Goal: Information Seeking & Learning: Check status

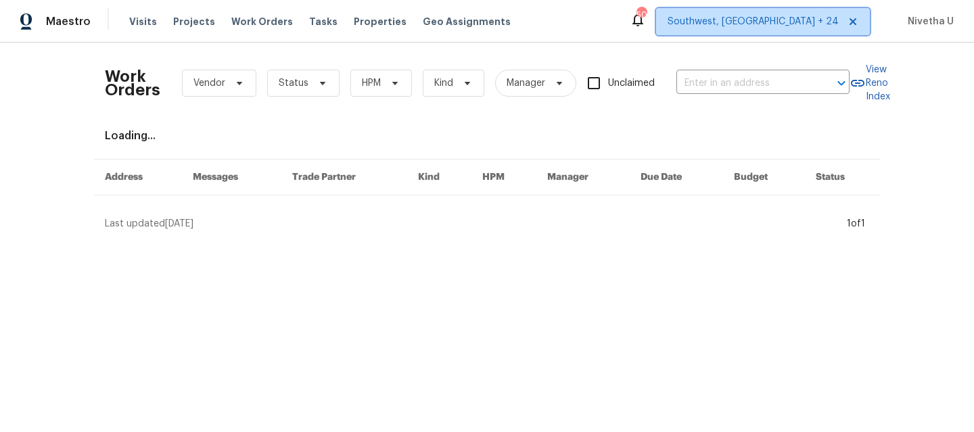
click at [794, 32] on span "Southwest, [GEOGRAPHIC_DATA] + 24" at bounding box center [763, 21] width 214 height 27
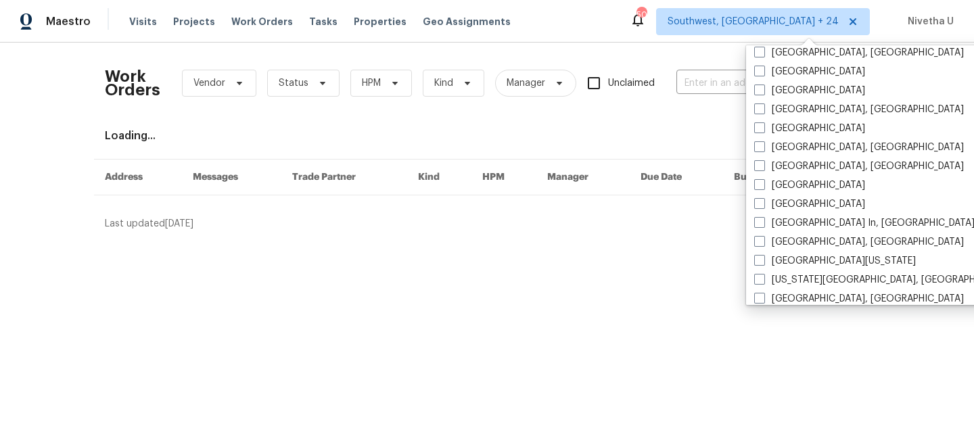
scroll to position [614, 0]
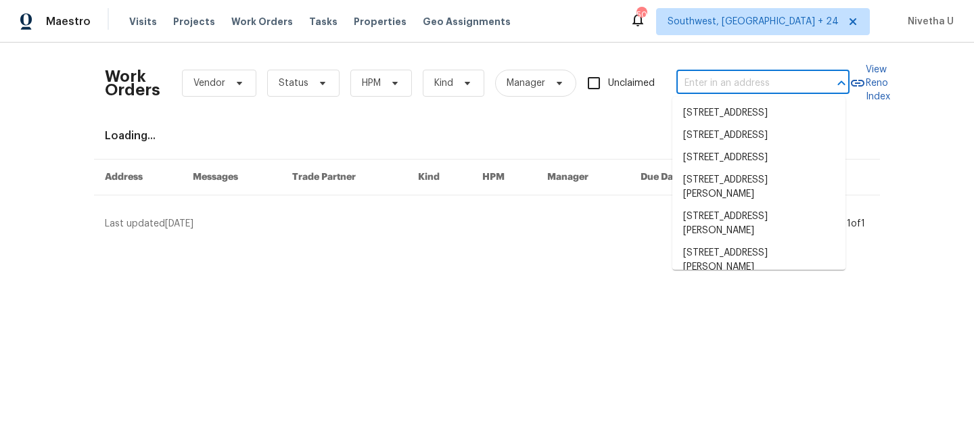
click at [709, 90] on input "text" at bounding box center [743, 83] width 135 height 21
paste input "[STREET_ADDRESS][PERSON_NAME][US_STATE]"
type input "[STREET_ADDRESS][PERSON_NAME][US_STATE]"
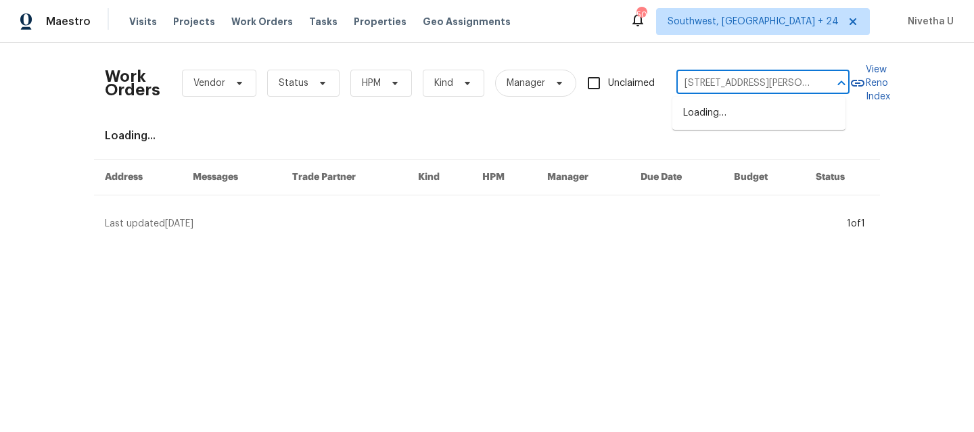
scroll to position [0, 62]
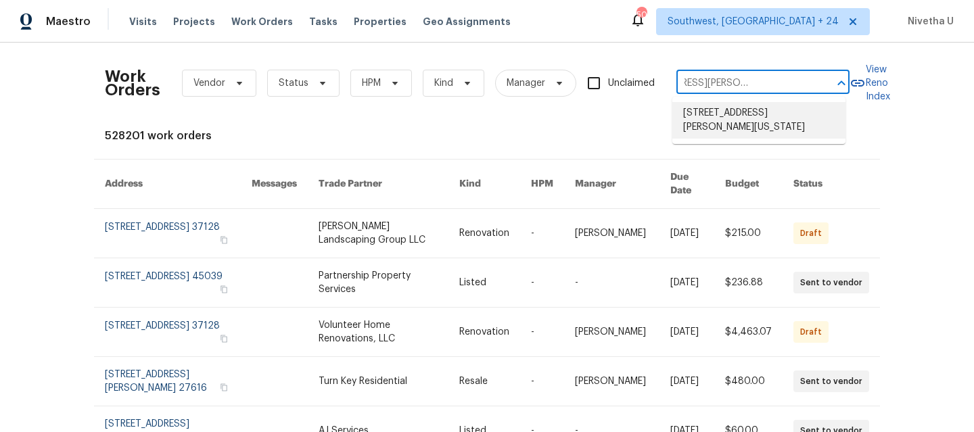
click at [724, 124] on li "[STREET_ADDRESS][PERSON_NAME][US_STATE]" at bounding box center [758, 120] width 173 height 37
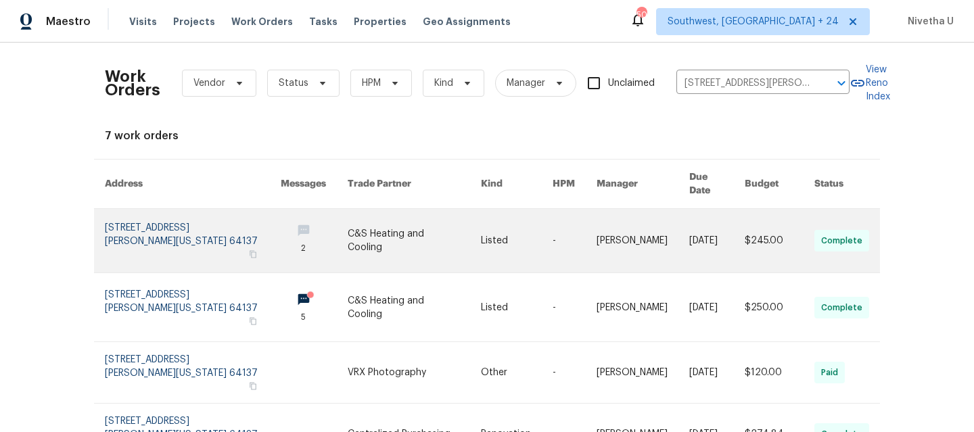
click at [128, 227] on link at bounding box center [193, 241] width 176 height 64
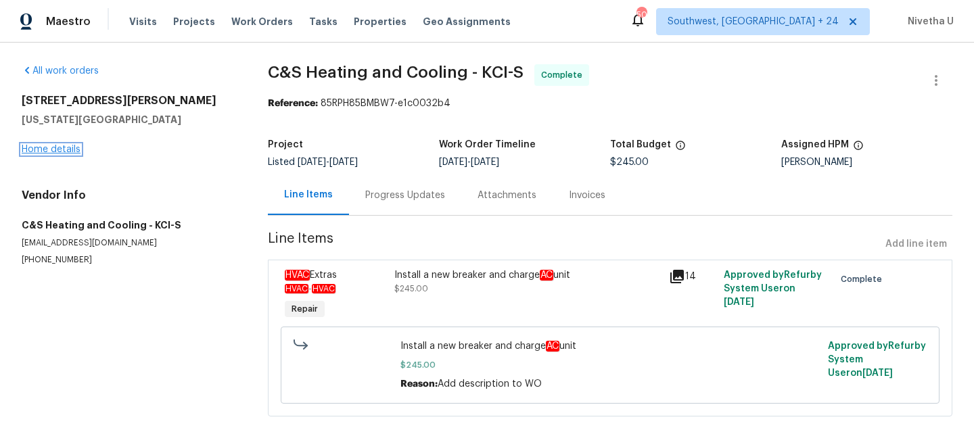
click at [49, 153] on link "Home details" at bounding box center [51, 149] width 59 height 9
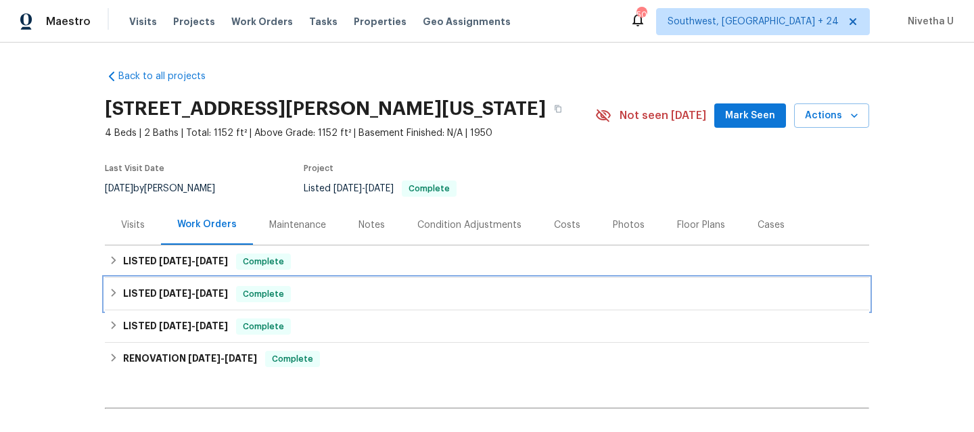
click at [285, 300] on span "Complete" at bounding box center [263, 294] width 52 height 14
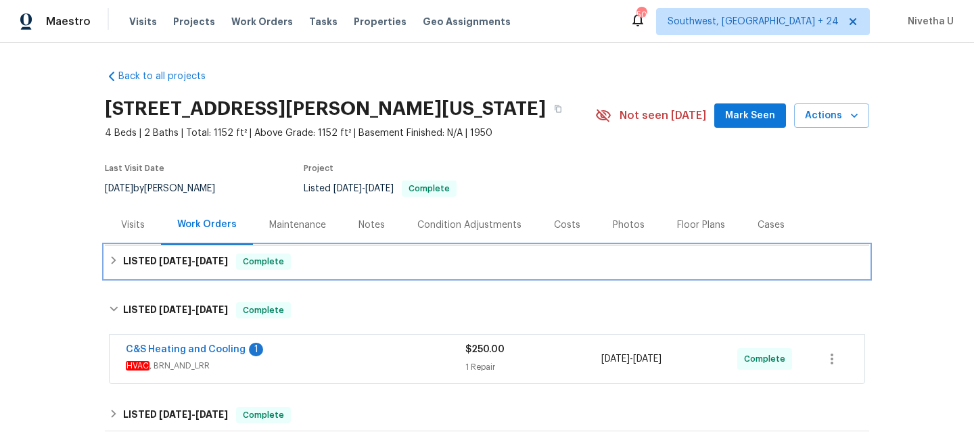
click at [290, 275] on div "LISTED [DATE] - [DATE] Complete" at bounding box center [487, 261] width 764 height 32
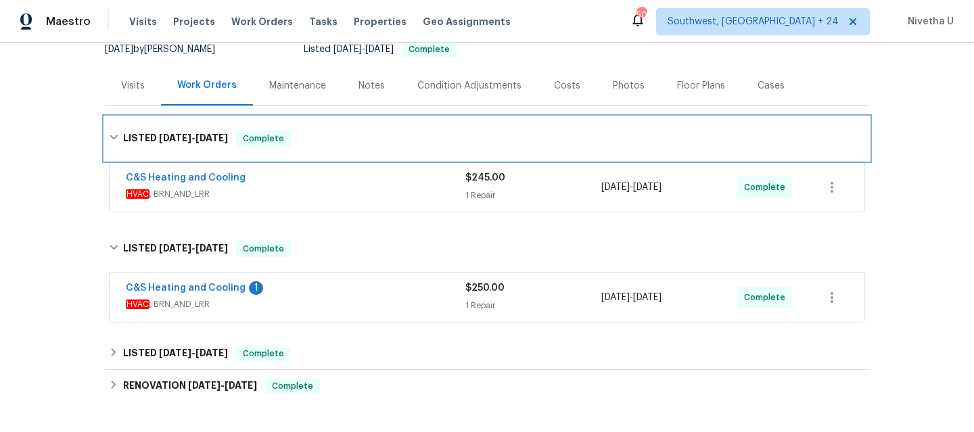
scroll to position [197, 0]
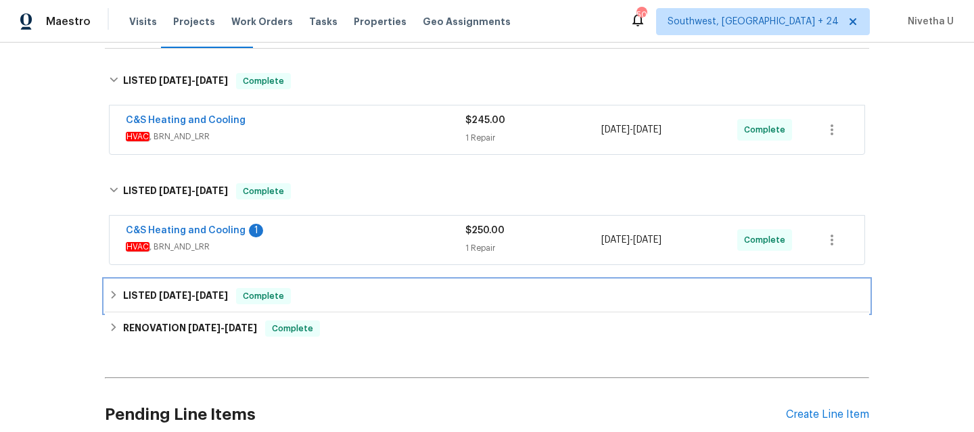
click at [348, 294] on div "LISTED [DATE] - [DATE] Complete" at bounding box center [487, 296] width 756 height 16
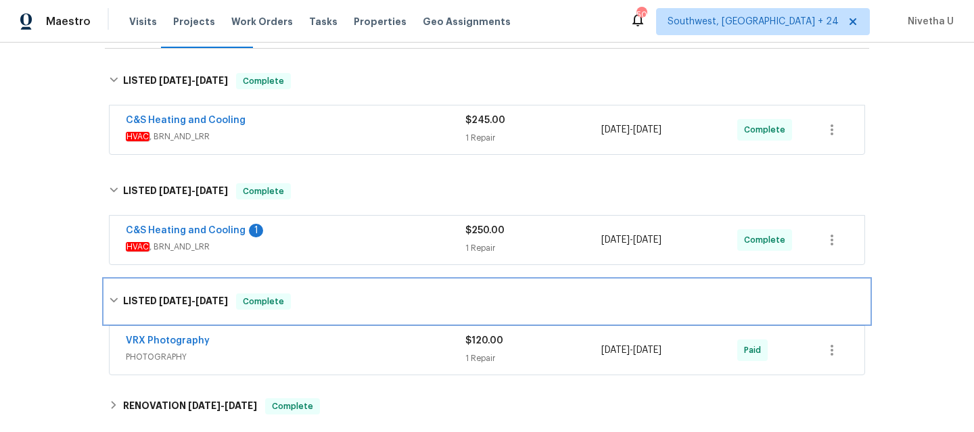
click at [343, 318] on div "LISTED [DATE] - [DATE] Complete" at bounding box center [487, 301] width 764 height 43
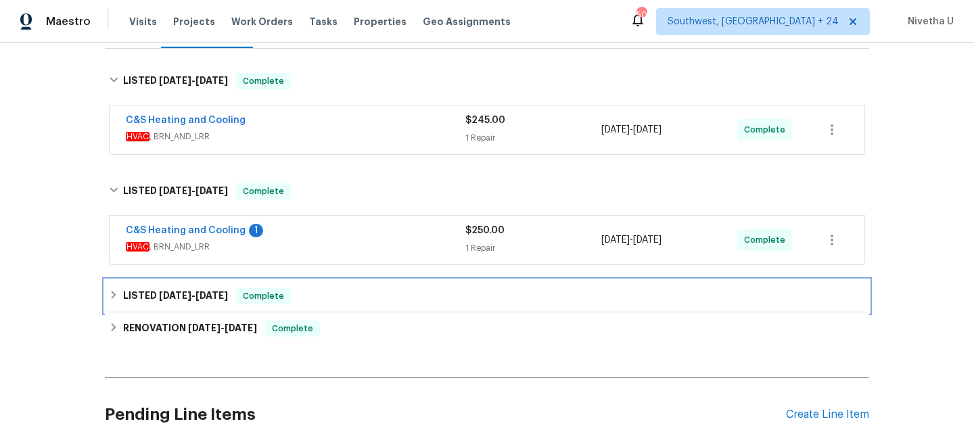
click at [320, 296] on div "LISTED [DATE] - [DATE] Complete" at bounding box center [487, 296] width 756 height 16
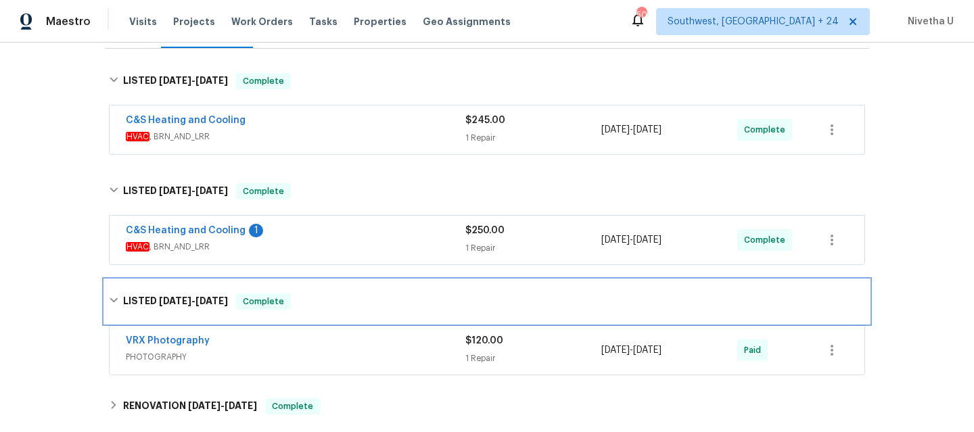
click at [320, 296] on div "LISTED [DATE] - [DATE] Complete" at bounding box center [487, 301] width 756 height 16
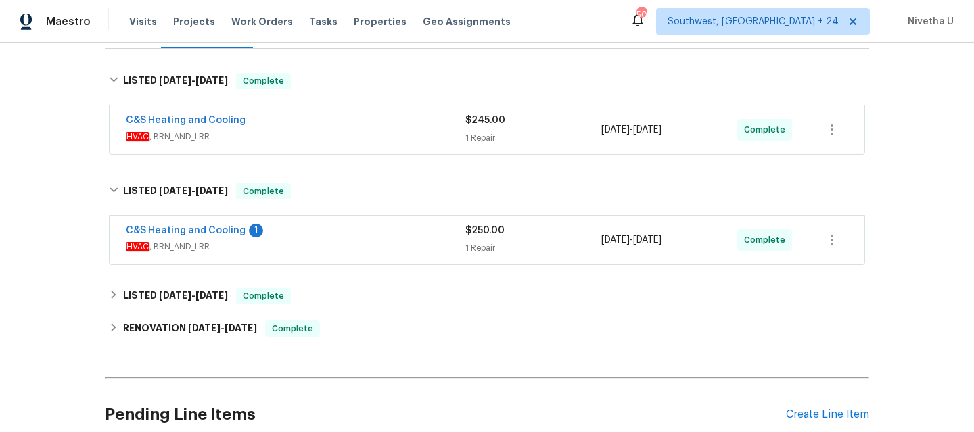
click at [312, 245] on span "HVAC , BRN_AND_LRR" at bounding box center [295, 247] width 339 height 14
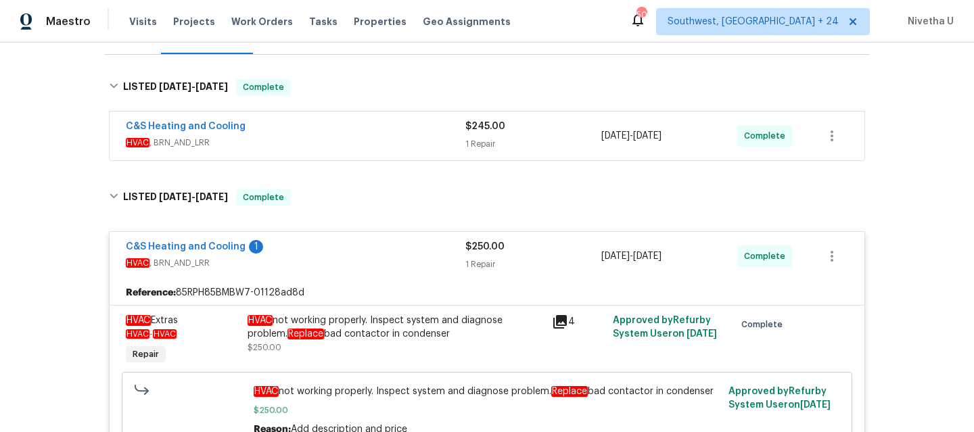
scroll to position [189, 0]
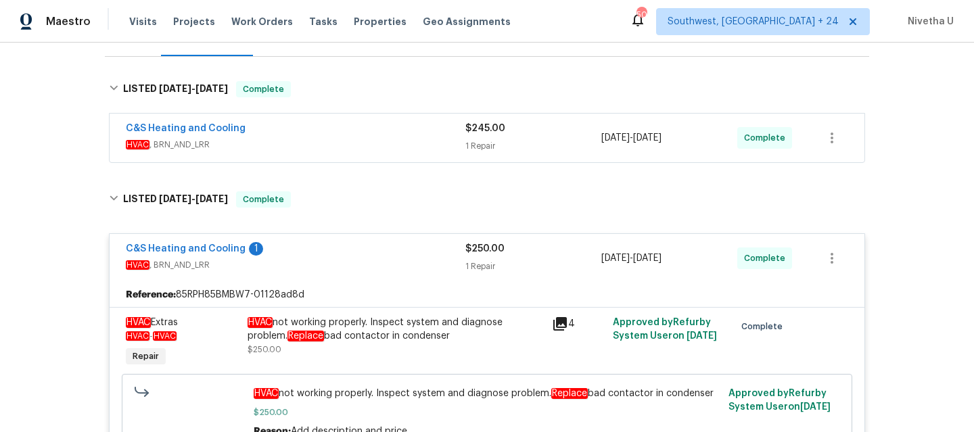
click at [295, 138] on span "HVAC , BRN_AND_LRR" at bounding box center [295, 145] width 339 height 14
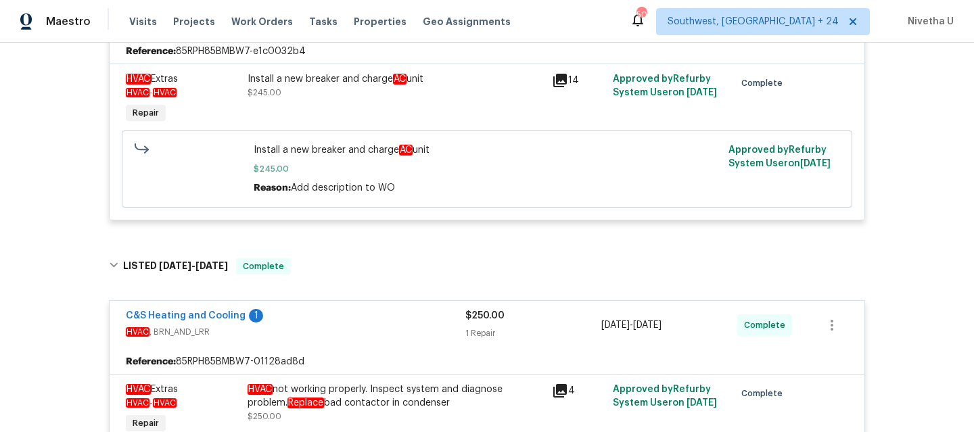
scroll to position [523, 0]
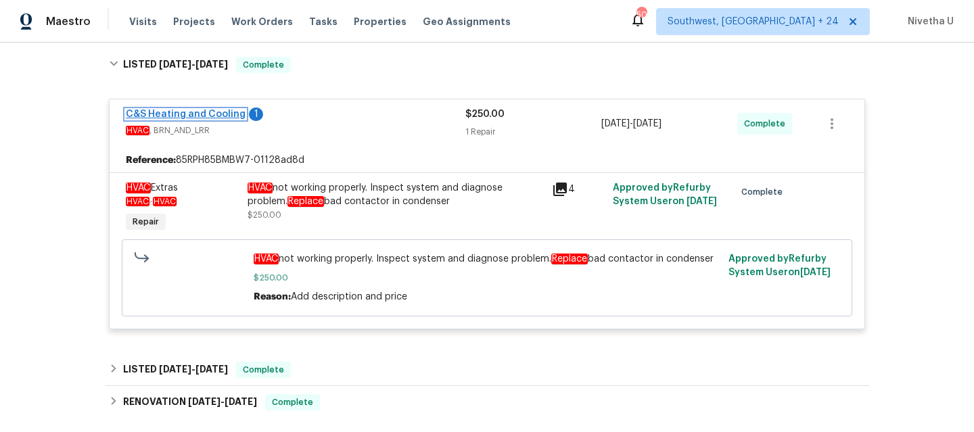
click at [166, 118] on link "C&S Heating and Cooling" at bounding box center [186, 114] width 120 height 9
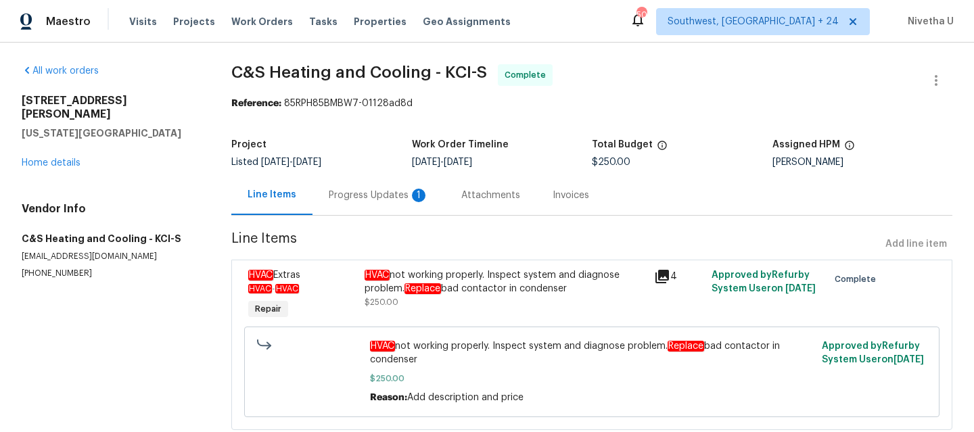
scroll to position [47, 0]
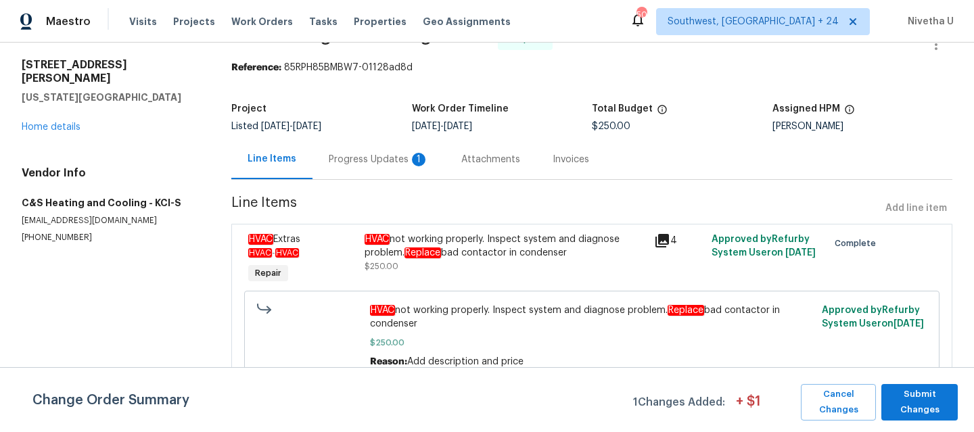
click at [346, 196] on span "Line Items" at bounding box center [555, 208] width 648 height 25
click at [346, 162] on div "Progress Updates 1" at bounding box center [378, 159] width 133 height 40
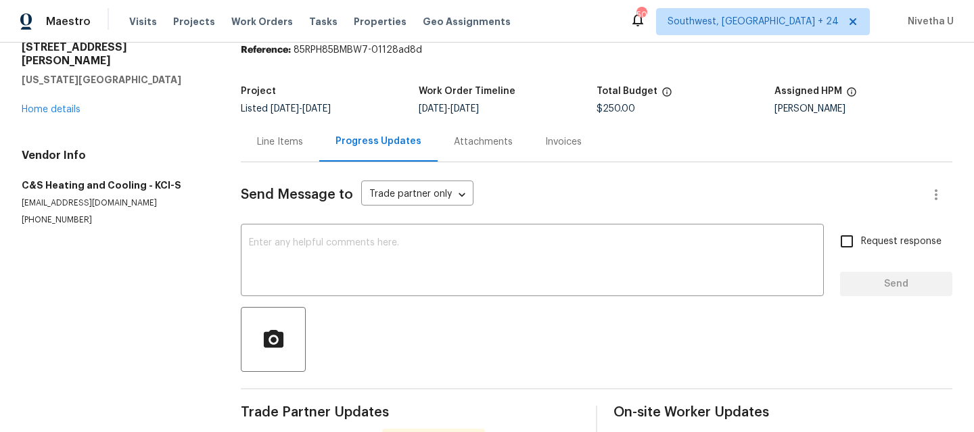
scroll to position [52, 0]
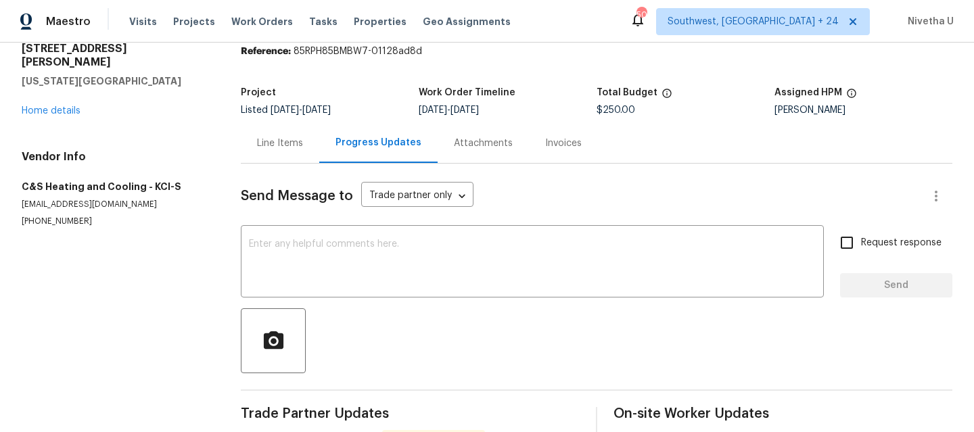
click at [47, 85] on div "[STREET_ADDRESS][PERSON_NAME][US_STATE] Home details" at bounding box center [115, 80] width 187 height 76
click at [46, 106] on link "Home details" at bounding box center [51, 110] width 59 height 9
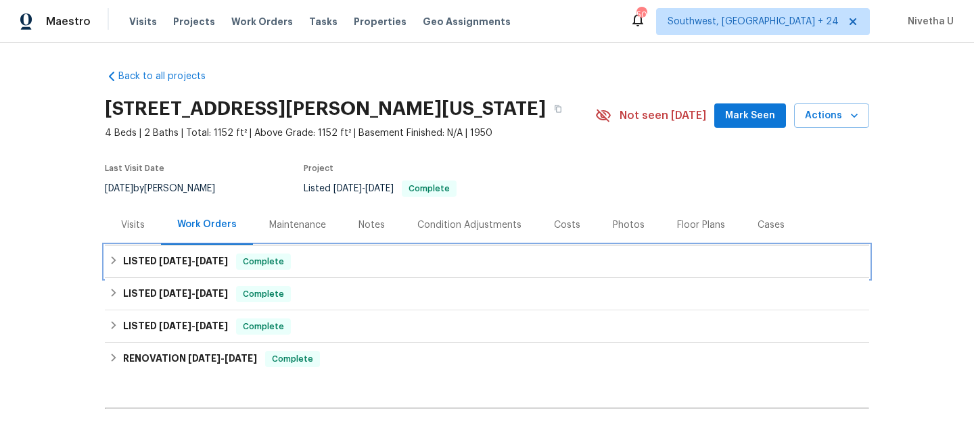
click at [313, 264] on div "LISTED [DATE] - [DATE] Complete" at bounding box center [487, 262] width 756 height 16
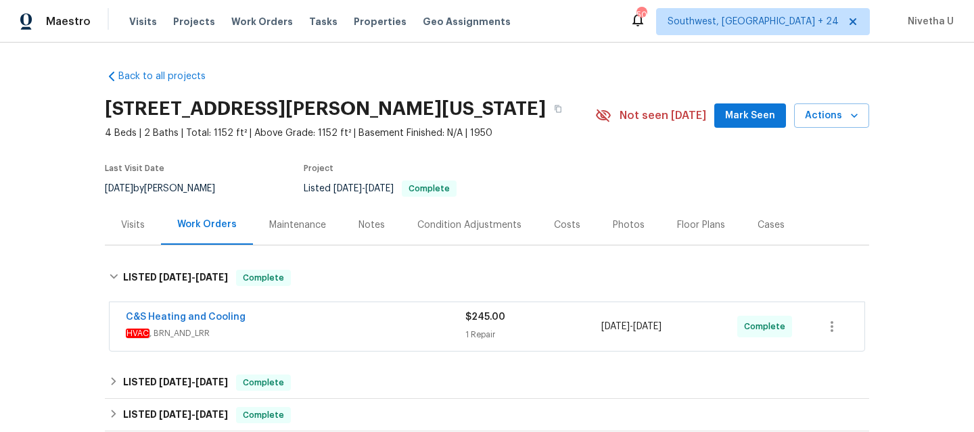
click at [317, 320] on div "C&S Heating and Cooling" at bounding box center [295, 318] width 339 height 16
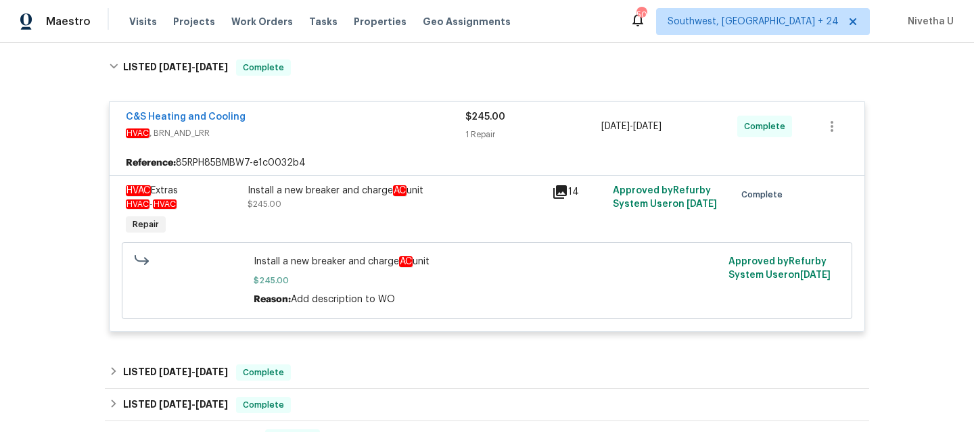
scroll to position [101, 0]
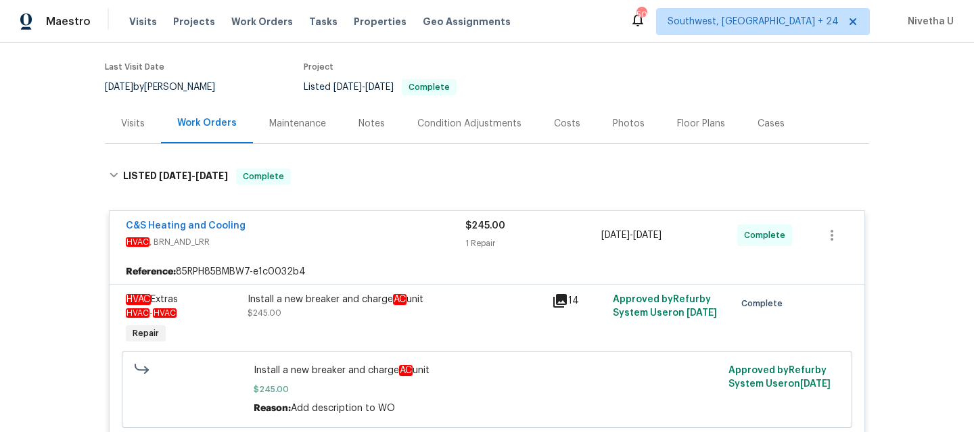
click at [303, 243] on span "HVAC , BRN_AND_LRR" at bounding box center [295, 242] width 339 height 14
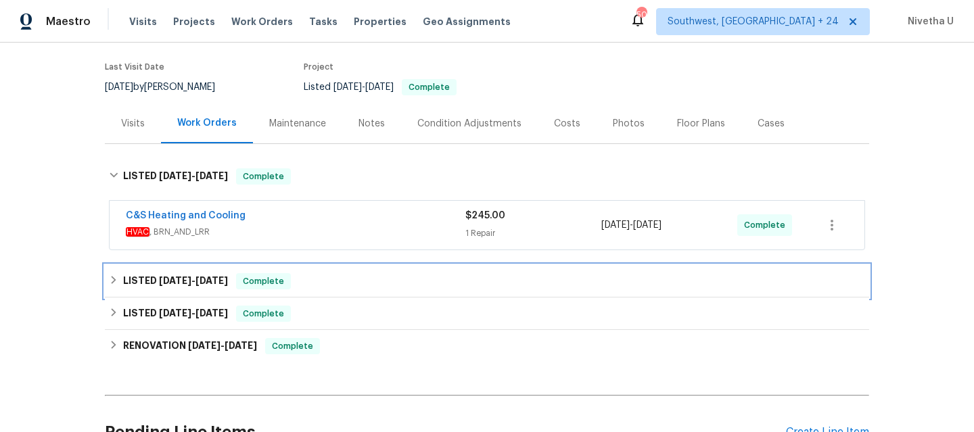
click at [289, 290] on div "LISTED [DATE] - [DATE] Complete" at bounding box center [487, 281] width 764 height 32
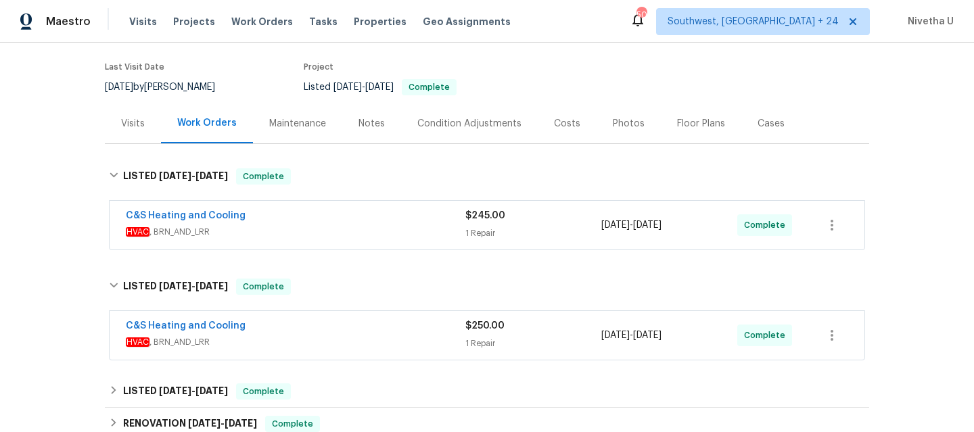
click at [306, 329] on div "C&S Heating and Cooling" at bounding box center [295, 327] width 339 height 16
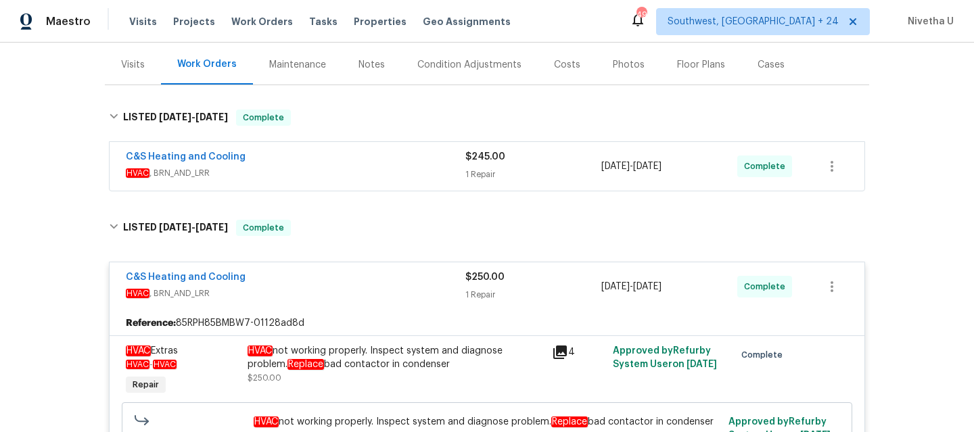
scroll to position [160, 0]
click at [369, 189] on div "C&S Heating and Cooling HVAC , BRN_AND_LRR $245.00 1 Repair [DATE] - [DATE] Com…" at bounding box center [487, 167] width 755 height 49
click at [367, 181] on div "C&S Heating and Cooling HVAC , BRN_AND_LRR" at bounding box center [295, 167] width 339 height 32
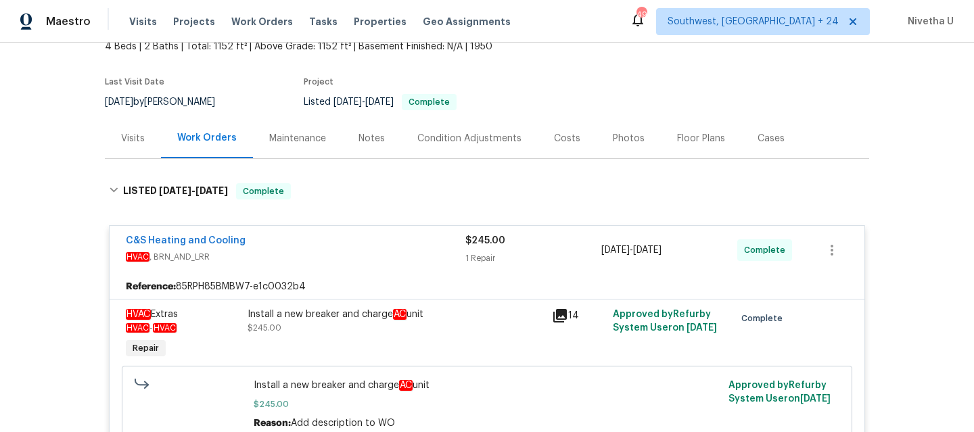
scroll to position [84, 0]
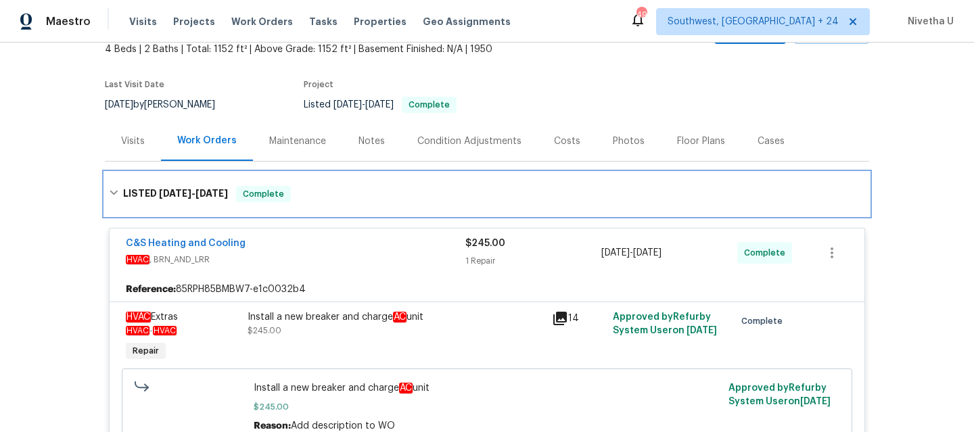
click at [333, 201] on div "LISTED [DATE] - [DATE] Complete" at bounding box center [487, 194] width 756 height 16
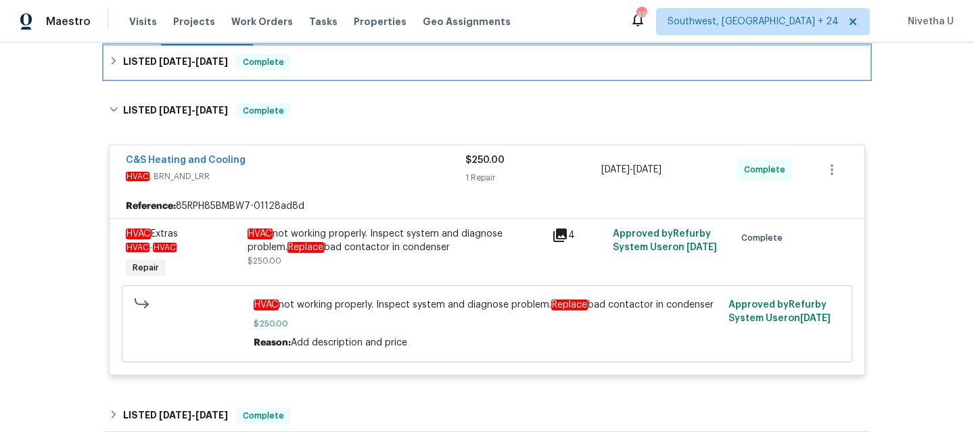
scroll to position [198, 0]
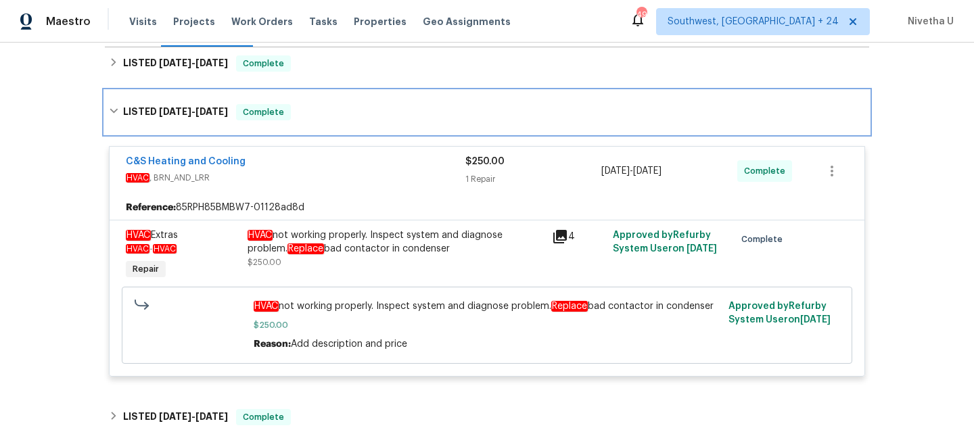
click at [278, 123] on div "LISTED [DATE] - [DATE] Complete" at bounding box center [487, 112] width 764 height 43
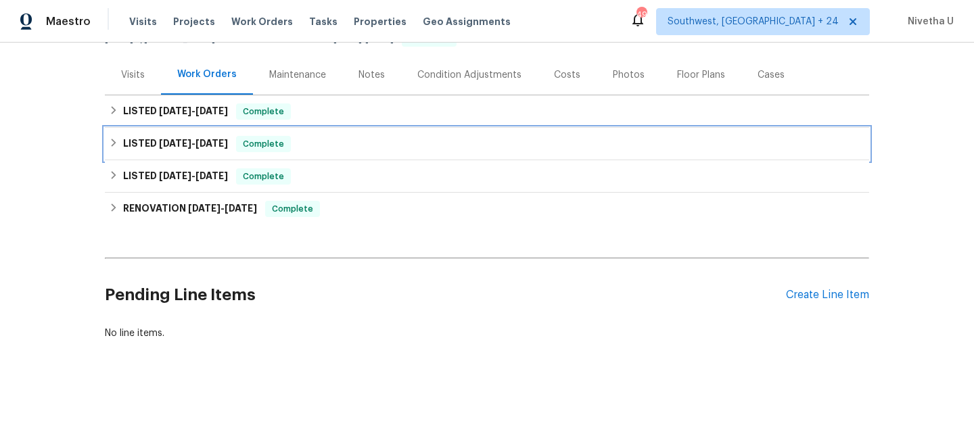
scroll to position [160, 0]
